Goal: Task Accomplishment & Management: Use online tool/utility

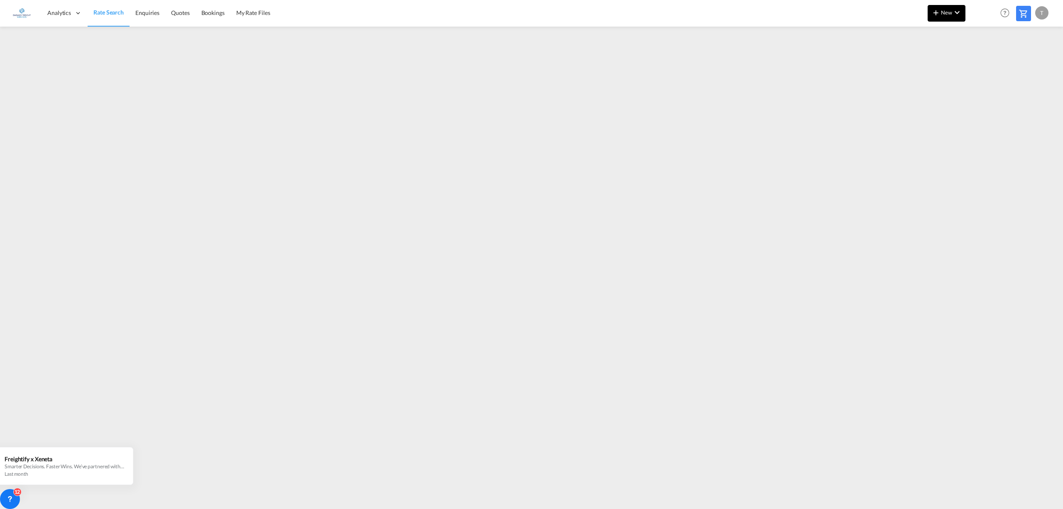
click at [943, 15] on span "New" at bounding box center [946, 12] width 31 height 7
click at [929, 34] on span "Rates" at bounding box center [925, 35] width 10 height 17
click at [986, 62] on span "Ratesheet" at bounding box center [981, 62] width 9 height 17
click at [939, 10] on md-icon "icon-plus 400-fg" at bounding box center [936, 12] width 10 height 10
click at [941, 31] on div "Rates" at bounding box center [936, 35] width 33 height 21
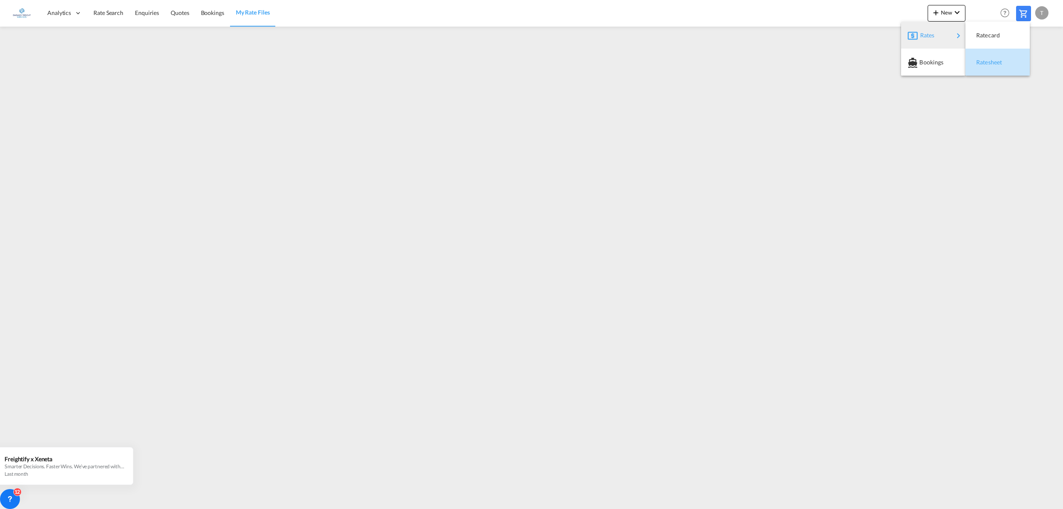
click at [986, 59] on span "Ratesheet" at bounding box center [981, 62] width 9 height 17
click at [945, 10] on span "New" at bounding box center [946, 12] width 31 height 7
click at [986, 60] on span "Ratesheet" at bounding box center [981, 62] width 9 height 17
click at [953, 9] on md-icon "icon-chevron-down" at bounding box center [957, 12] width 10 height 10
click at [945, 64] on div "Bookings" at bounding box center [935, 62] width 31 height 21
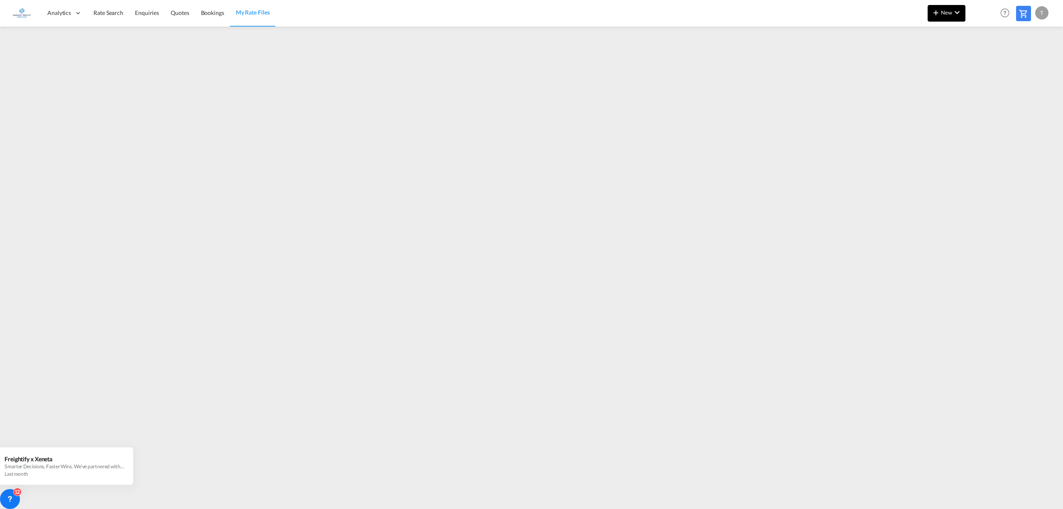
click at [947, 14] on span "New" at bounding box center [946, 12] width 31 height 7
click at [939, 33] on div "Rates" at bounding box center [936, 35] width 33 height 21
click at [987, 57] on div "Ratesheet" at bounding box center [992, 62] width 31 height 21
click at [949, 12] on span "New" at bounding box center [946, 12] width 31 height 7
click at [985, 64] on span "Ratesheet" at bounding box center [981, 62] width 9 height 17
